Goal: Find specific page/section: Find specific page/section

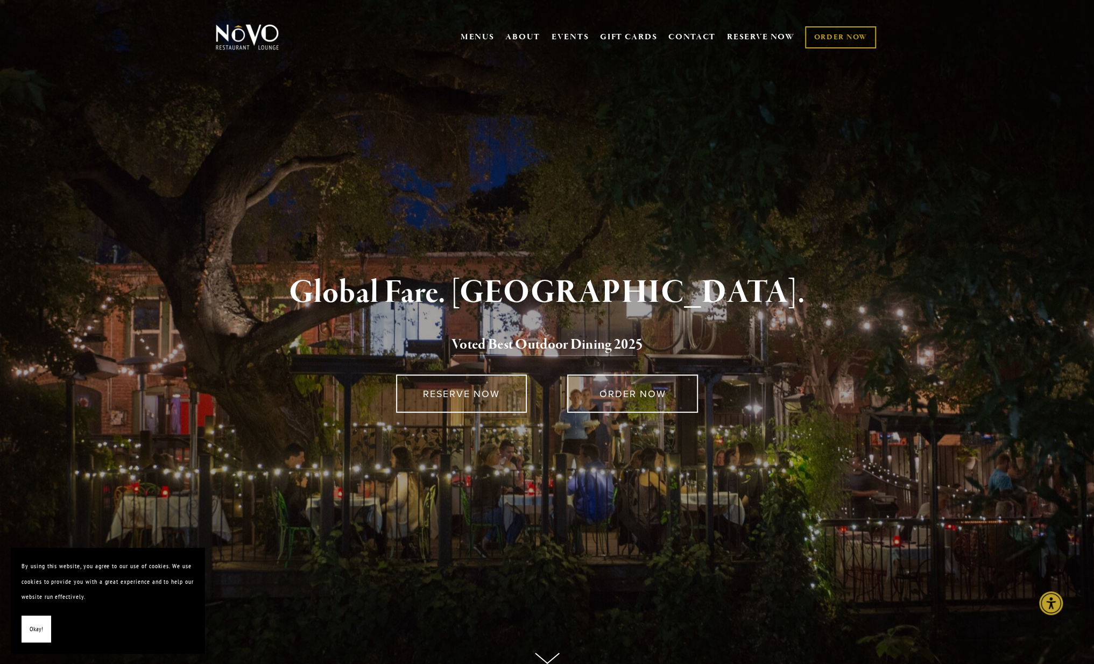
click at [547, 655] on use at bounding box center [547, 658] width 24 height 10
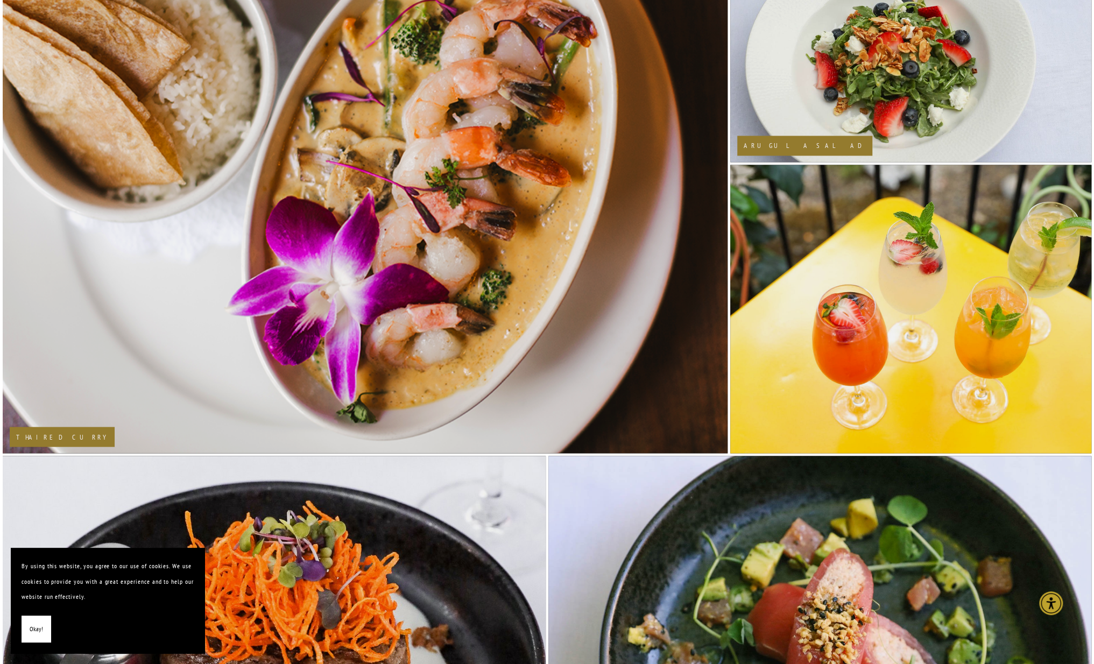
scroll to position [997, 0]
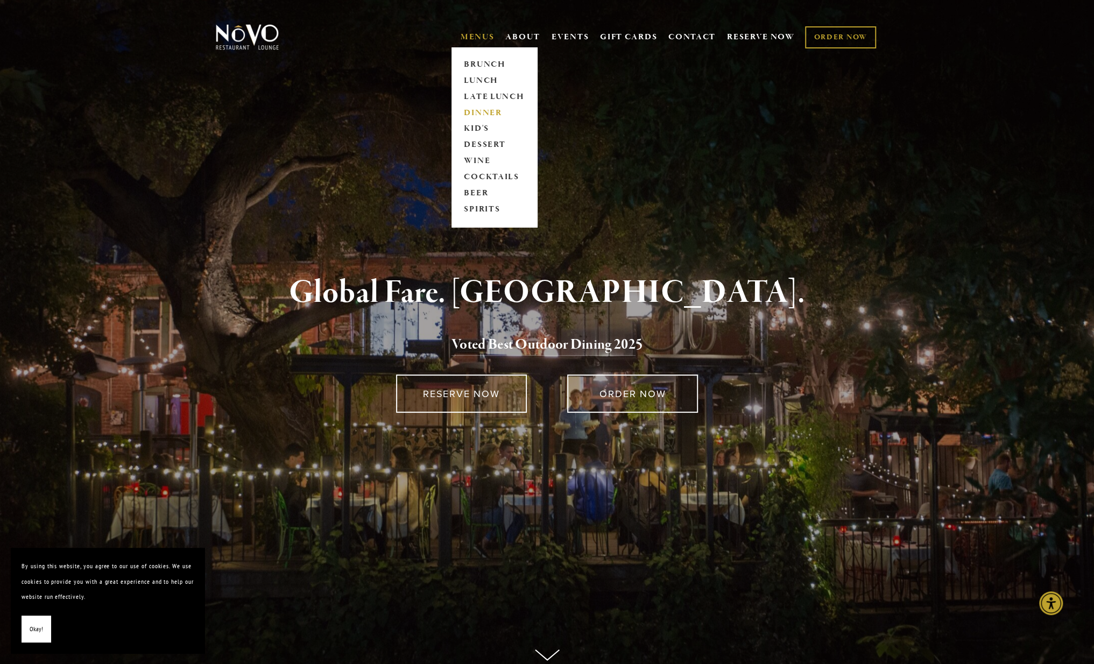
click at [480, 115] on link "DINNER" at bounding box center [493, 113] width 67 height 16
